Goal: Task Accomplishment & Management: Complete application form

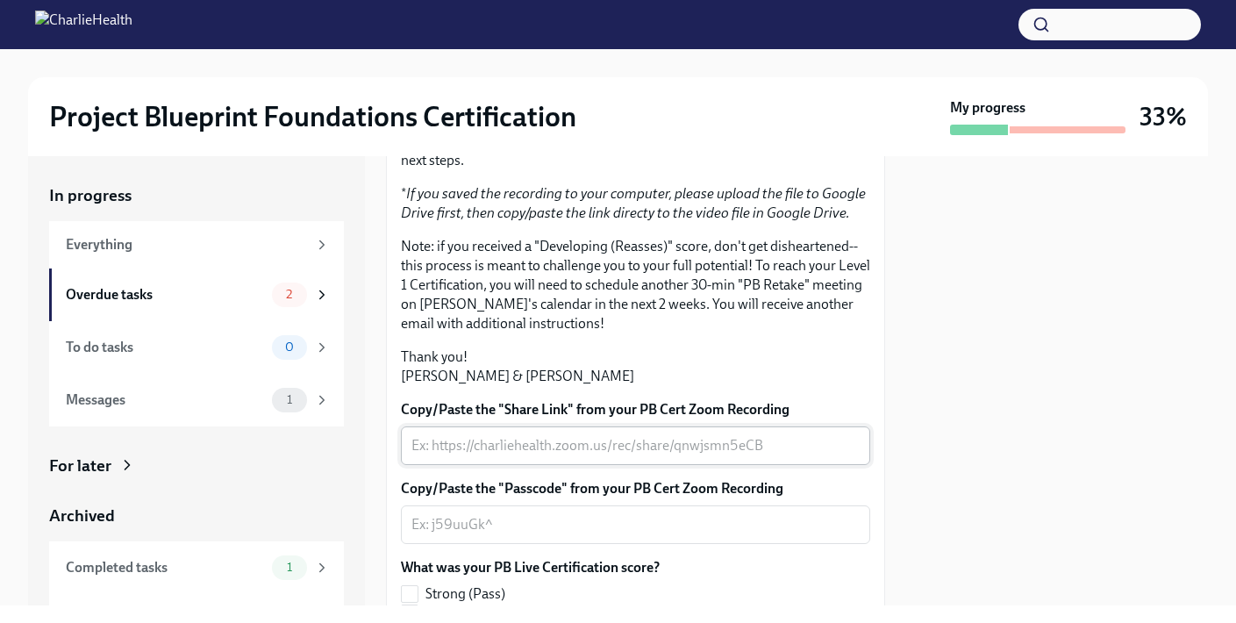
scroll to position [533, 0]
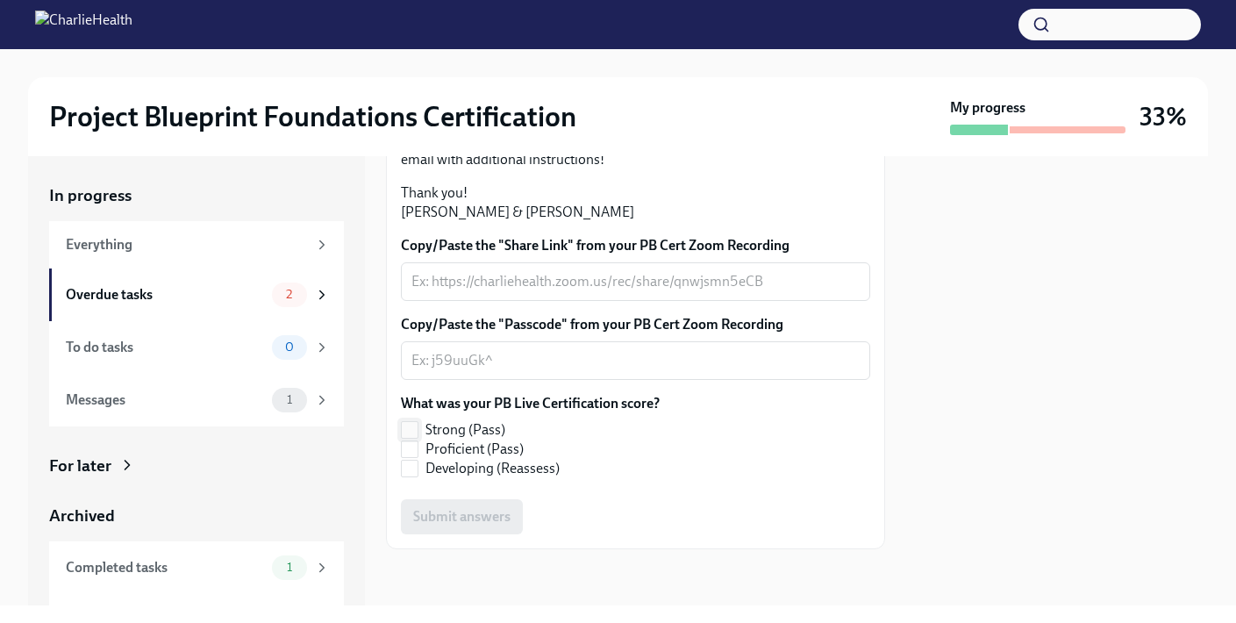
click at [450, 425] on span "Strong (Pass)" at bounding box center [465, 429] width 80 height 19
click at [418, 425] on input "Strong (Pass)" at bounding box center [410, 430] width 16 height 16
checkbox input "true"
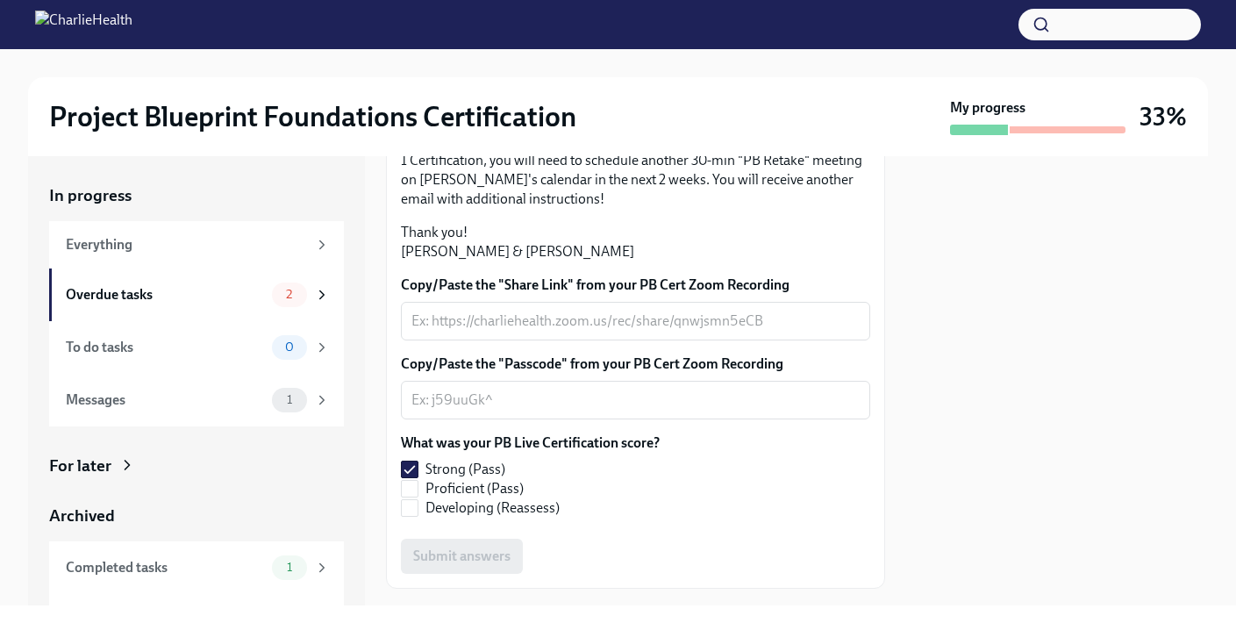
scroll to position [439, 0]
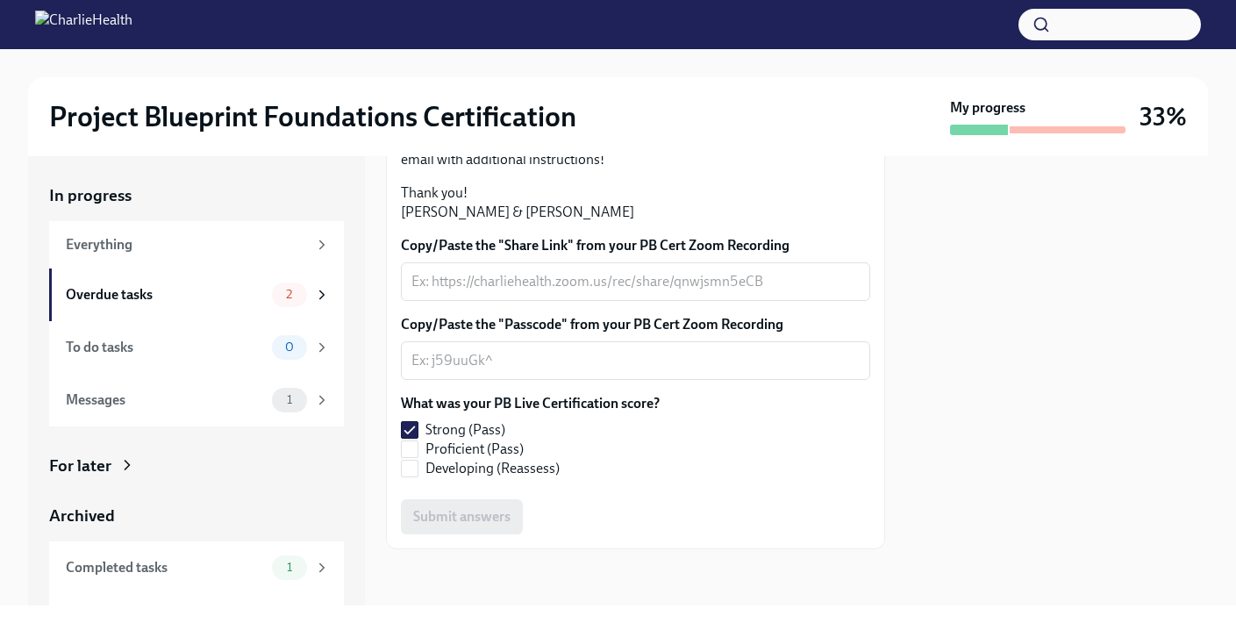
click at [575, 301] on div "Copy/Paste the "Share Link" from your PB Cert Zoom Recording x ​" at bounding box center [635, 268] width 469 height 65
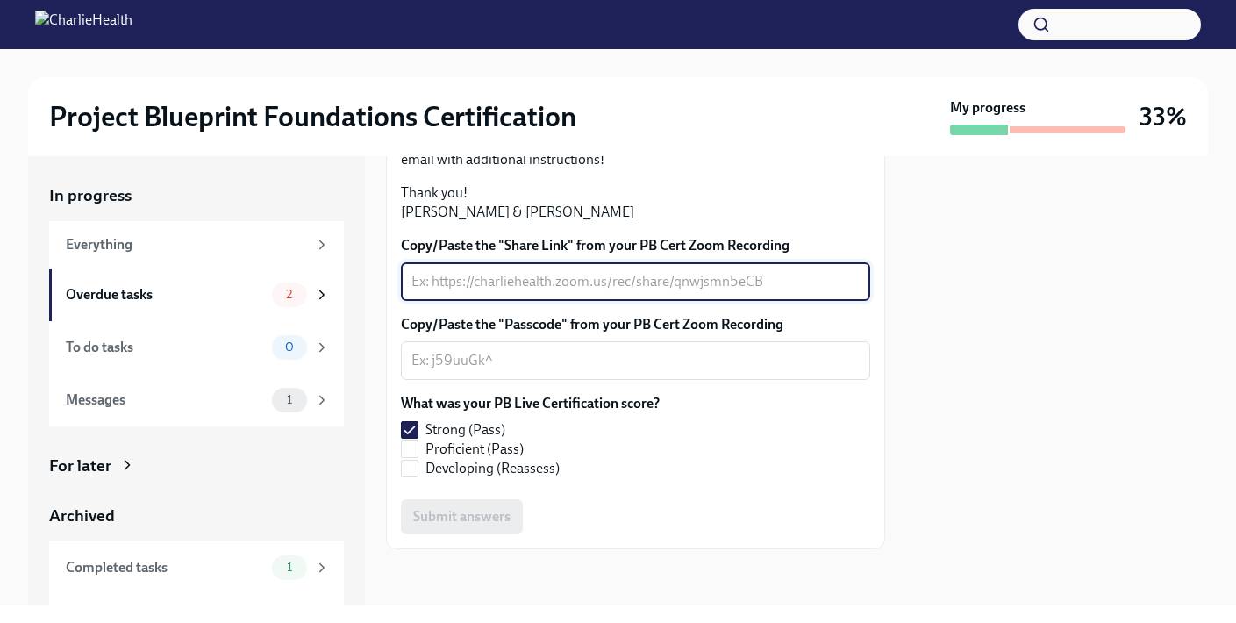
click at [575, 292] on textarea "Copy/Paste the "Share Link" from your PB Cert Zoom Recording" at bounding box center [635, 281] width 448 height 21
paste textarea "[URL][DOMAIN_NAME]"
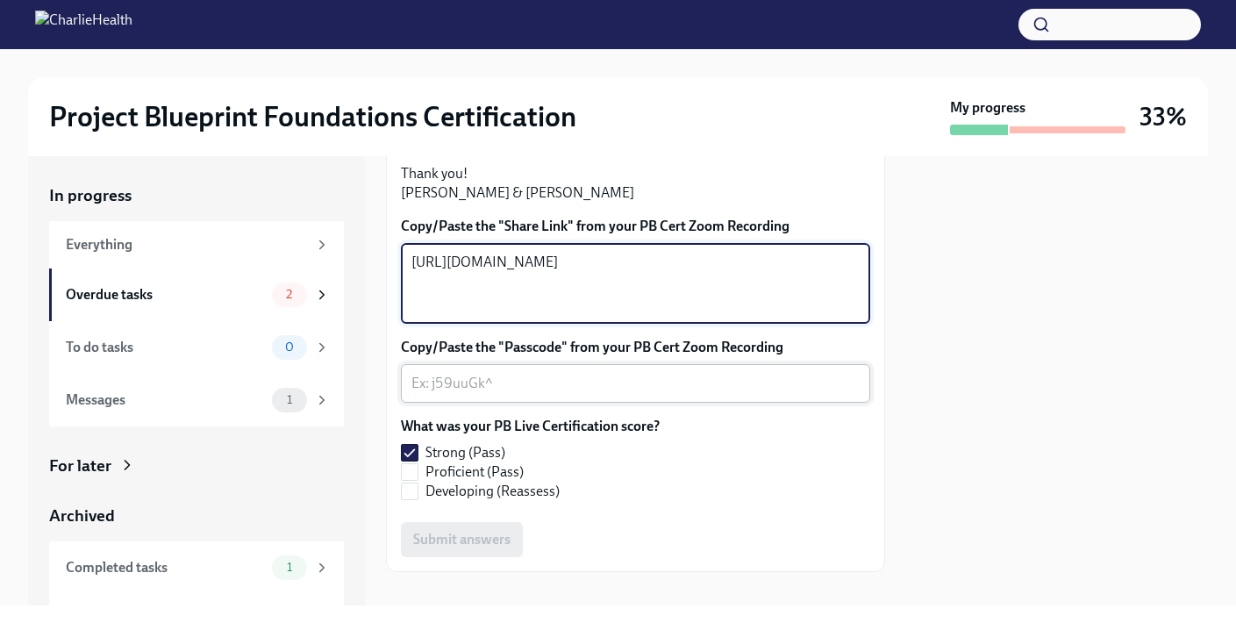
type textarea "[URL][DOMAIN_NAME]"
click at [538, 403] on div "x ​" at bounding box center [635, 383] width 469 height 39
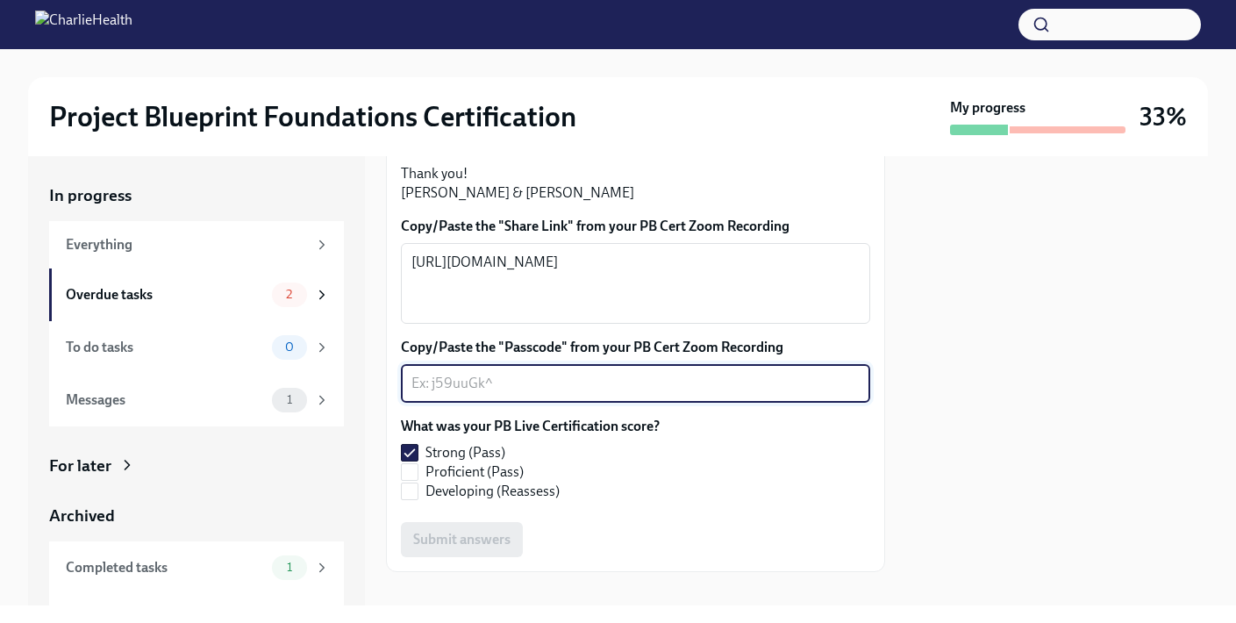
paste textarea "S.?DA2V!"
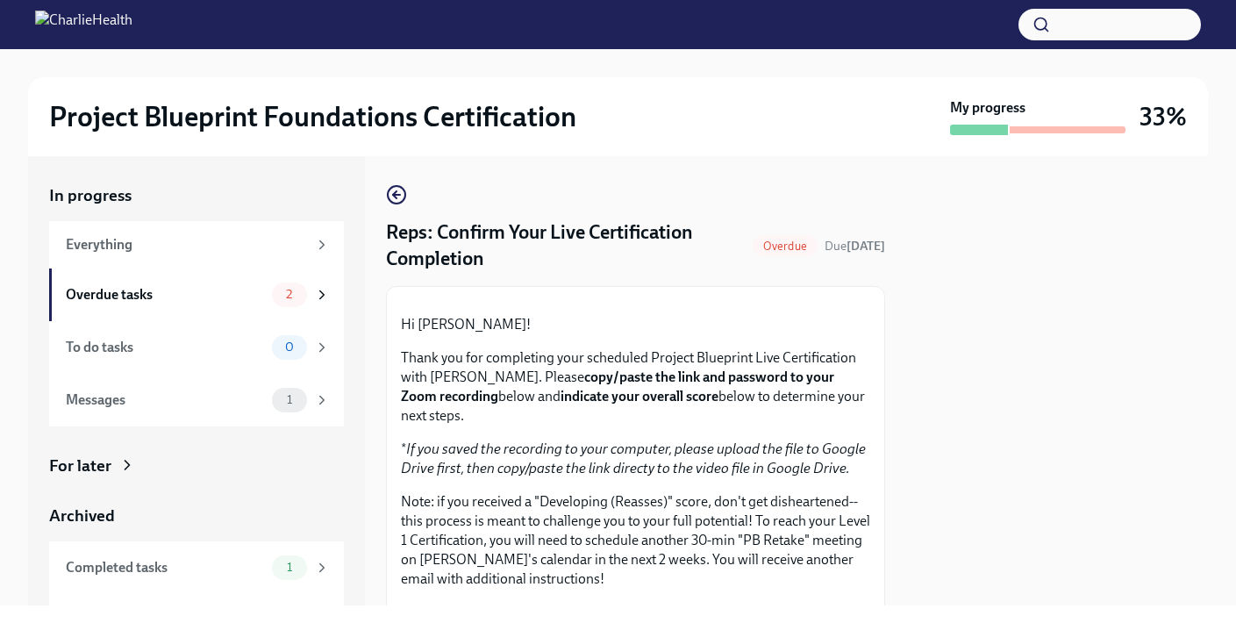
scroll to position [575, 0]
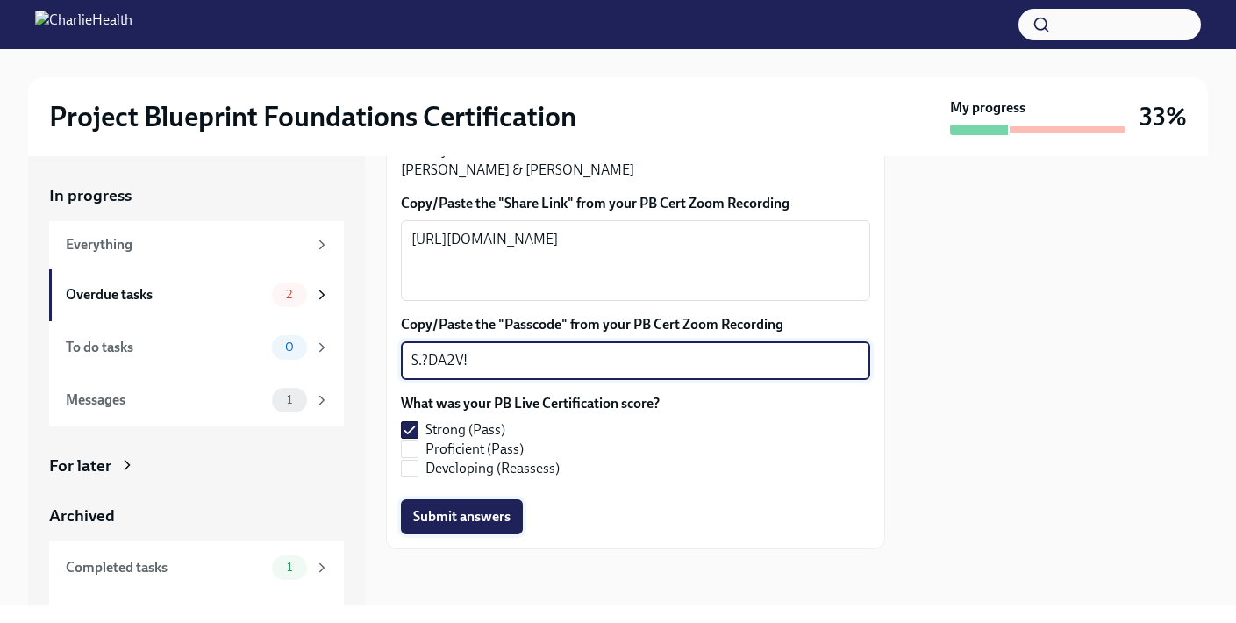
type textarea "S.?DA2V!"
click at [470, 519] on span "Submit answers" at bounding box center [461, 517] width 97 height 18
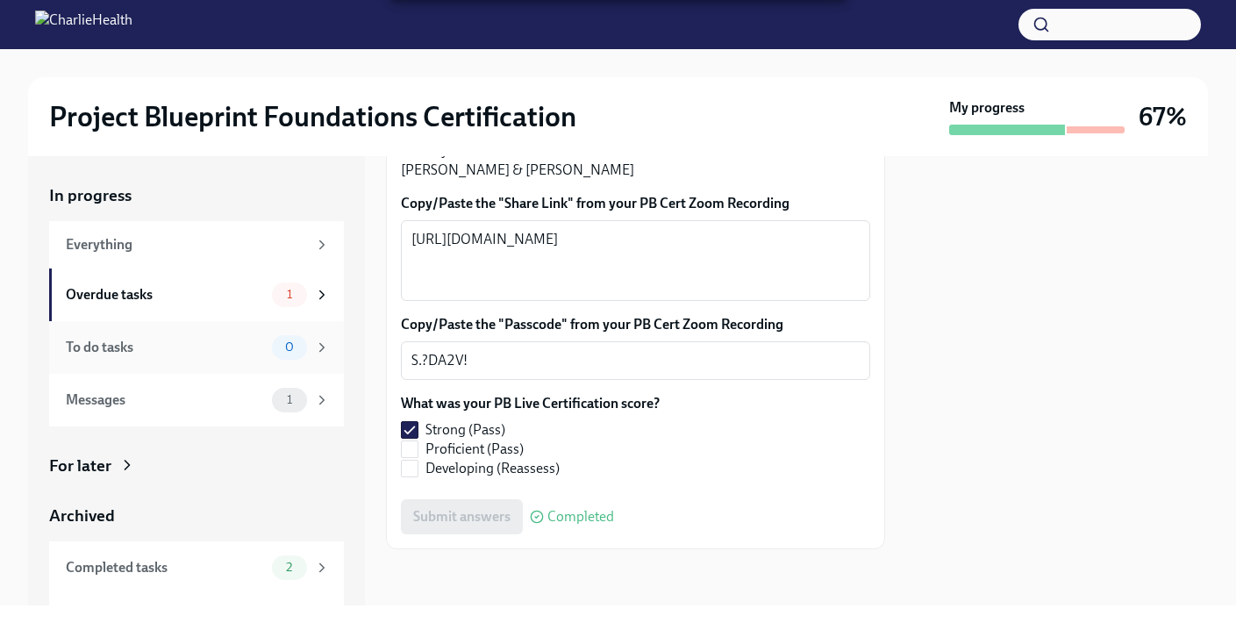
click at [246, 341] on div "To do tasks" at bounding box center [165, 347] width 199 height 19
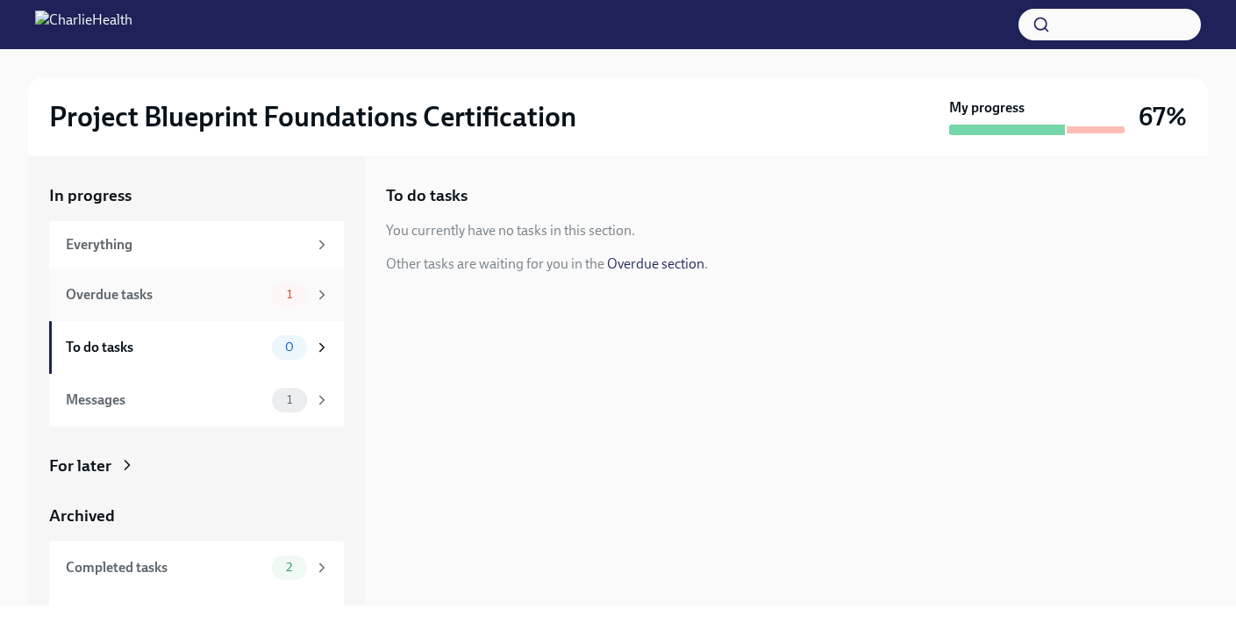
click at [293, 296] on span "1" at bounding box center [289, 294] width 26 height 13
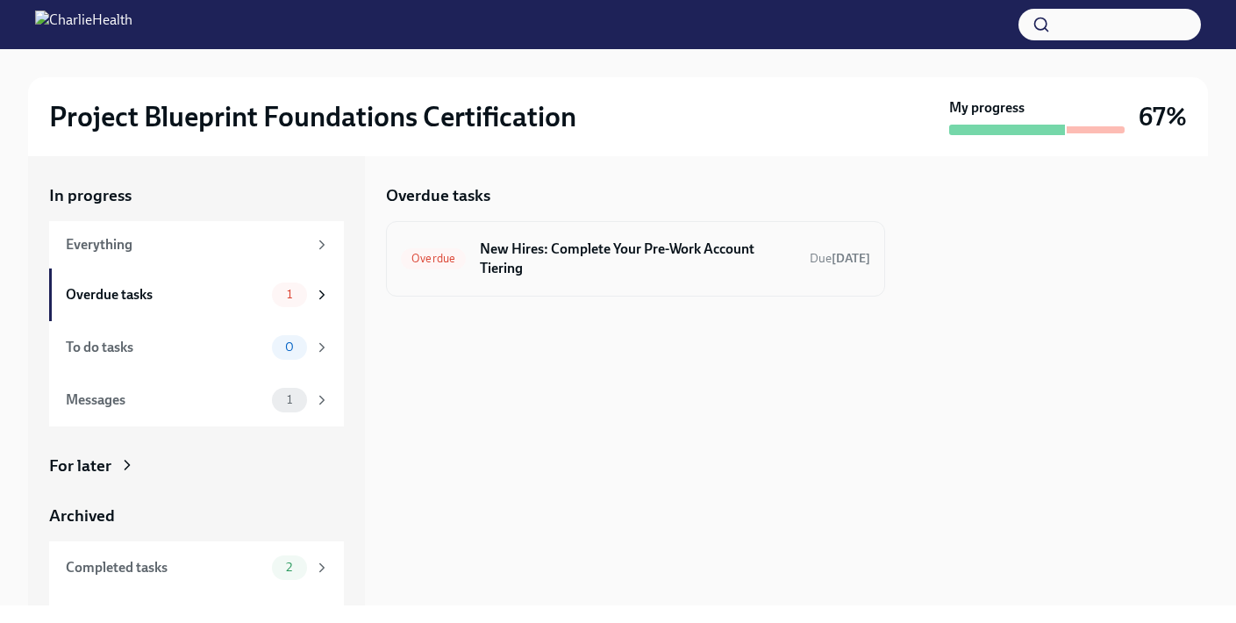
click at [543, 246] on h6 "New Hires: Complete Your Pre-Work Account Tiering" at bounding box center [638, 258] width 316 height 39
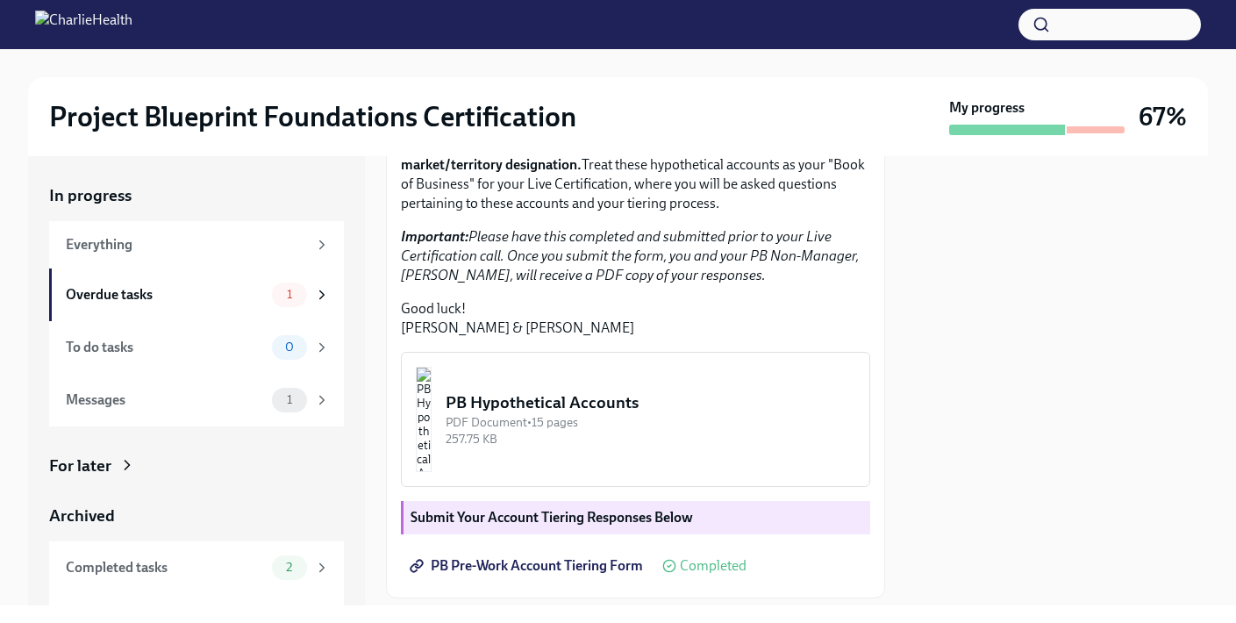
scroll to position [492, 0]
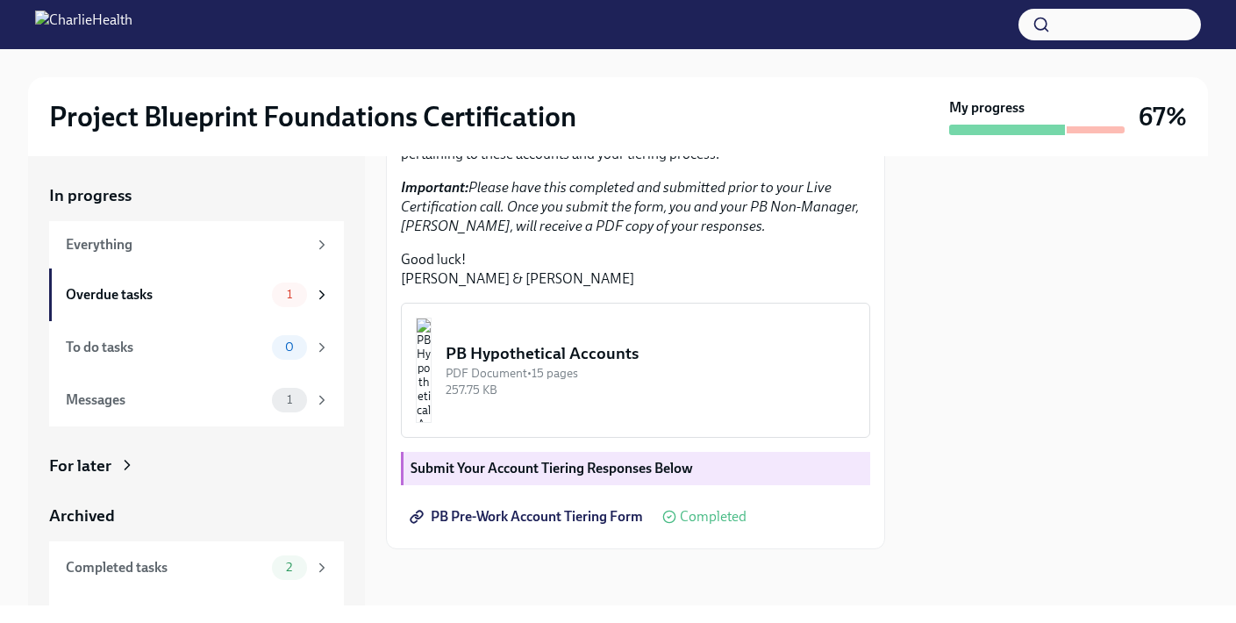
click at [593, 476] on strong "Submit Your Account Tiering Responses Below" at bounding box center [551, 468] width 282 height 17
click at [654, 398] on div "257.75 KB" at bounding box center [651, 390] width 410 height 17
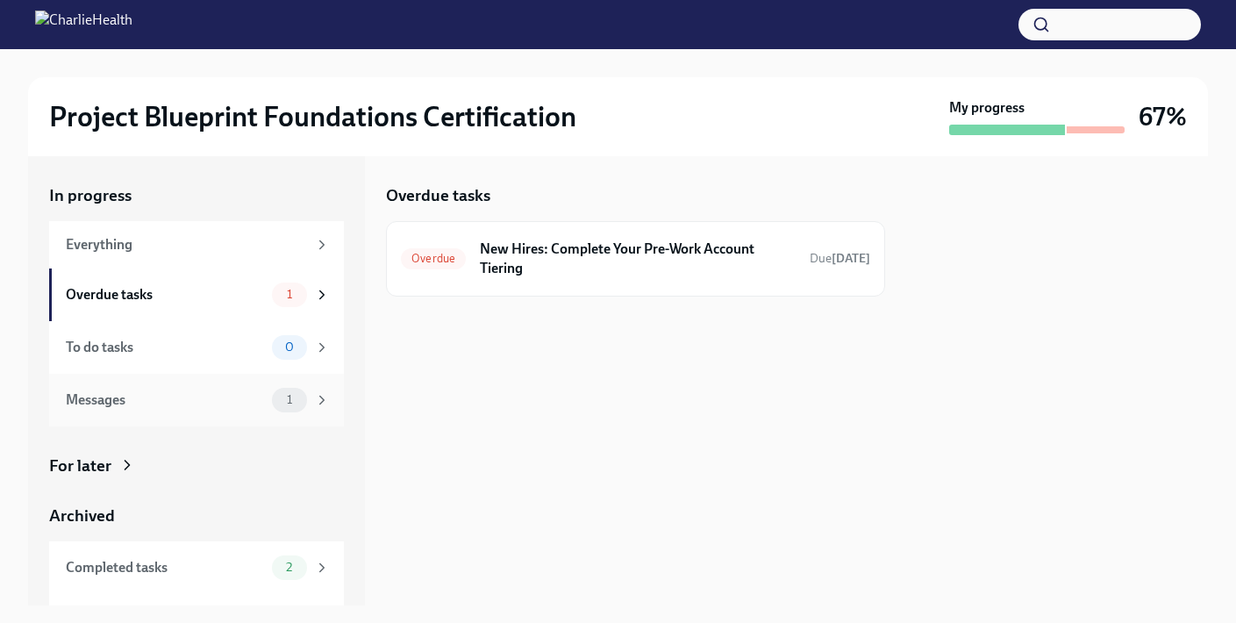
click at [238, 421] on div "Messages 1" at bounding box center [196, 400] width 295 height 53
